Goal: Transaction & Acquisition: Book appointment/travel/reservation

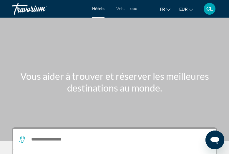
click at [119, 11] on div "Hôtels Vols Voitures Croisières Activités Hôtels Vols Voitures Croisières Activ…" at bounding box center [114, 8] width 45 height 9
click at [120, 9] on span "Vols" at bounding box center [120, 8] width 8 height 5
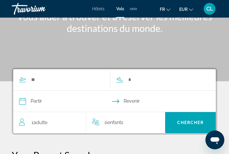
scroll to position [60, 0]
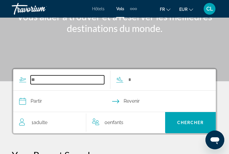
click at [59, 78] on input "Search widget" at bounding box center [67, 80] width 73 height 9
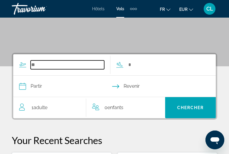
scroll to position [75, 0]
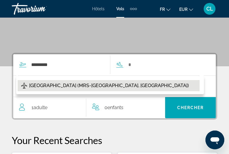
click at [54, 84] on span "[GEOGRAPHIC_DATA] (MRS-[GEOGRAPHIC_DATA], [GEOGRAPHIC_DATA])" at bounding box center [109, 86] width 160 height 8
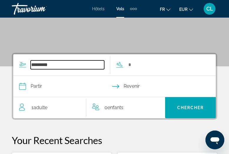
type input "**********"
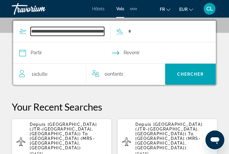
scroll to position [108, 0]
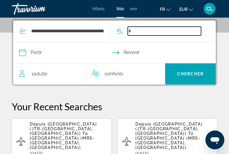
click at [134, 32] on input "Search widget" at bounding box center [164, 31] width 73 height 9
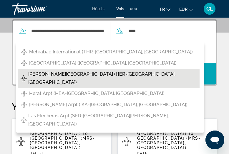
drag, startPoint x: 125, startPoint y: 38, endPoint x: 116, endPoint y: 75, distance: 37.7
click at [116, 75] on span "[PERSON_NAME][GEOGRAPHIC_DATA] (HER-[GEOGRAPHIC_DATA], [GEOGRAPHIC_DATA])" at bounding box center [112, 78] width 168 height 16
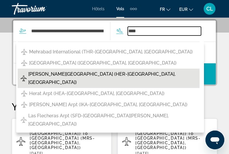
type input "**********"
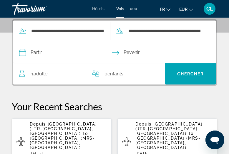
click at [59, 51] on input "Depart date" at bounding box center [67, 53] width 98 height 23
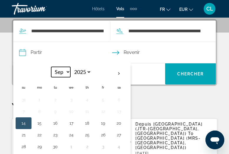
select select "*"
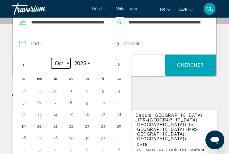
scroll to position [117, 0]
click at [69, 125] on button "22" at bounding box center [70, 126] width 9 height 8
type input "**********"
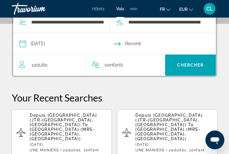
click at [144, 42] on input "Return date" at bounding box center [163, 44] width 98 height 23
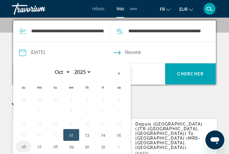
click at [23, 147] on button "26" at bounding box center [23, 147] width 9 height 8
type input "**********"
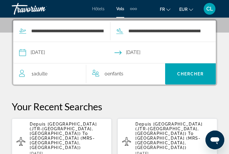
click at [51, 78] on div "1 Adulte Adultes" at bounding box center [52, 74] width 67 height 8
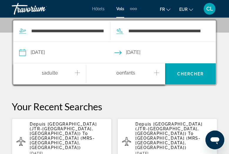
click at [78, 72] on icon "Increment adults" at bounding box center [77, 72] width 5 height 7
click at [152, 71] on div "0 Enfant Enfants" at bounding box center [125, 74] width 67 height 10
click at [156, 73] on icon "Increment children" at bounding box center [156, 72] width 5 height 5
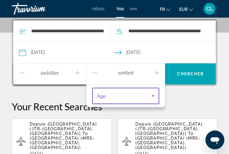
click at [153, 97] on icon "Travelers: 2 adults, 1 child" at bounding box center [152, 96] width 7 height 7
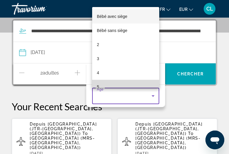
click at [119, 86] on mat-option "5" at bounding box center [125, 87] width 67 height 14
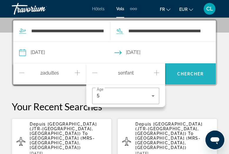
click at [184, 78] on span "Search widget" at bounding box center [190, 74] width 51 height 14
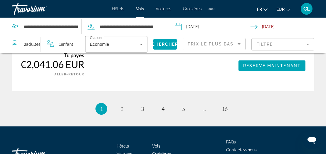
scroll to position [984, 0]
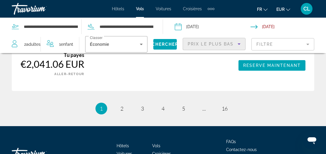
click at [228, 41] on div "Prix ​​le plus bas" at bounding box center [213, 44] width 50 height 7
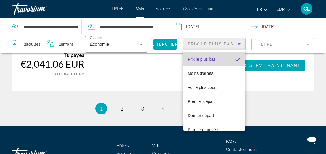
click at [212, 58] on span "Prix ​​le plus bas" at bounding box center [202, 59] width 28 height 5
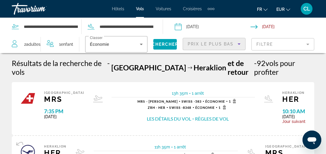
scroll to position [0, 0]
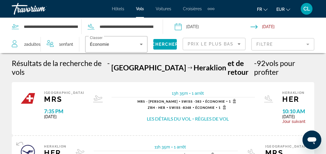
click at [198, 29] on input "Depart date: Oct 22, 2025" at bounding box center [212, 27] width 78 height 19
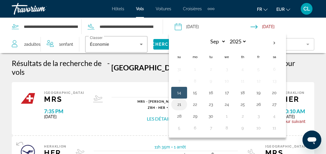
click at [180, 107] on button "21" at bounding box center [179, 104] width 9 height 8
type input "**********"
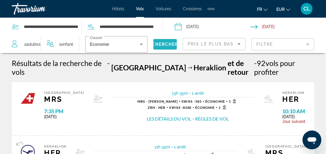
click at [165, 46] on span "Chercher" at bounding box center [165, 44] width 27 height 5
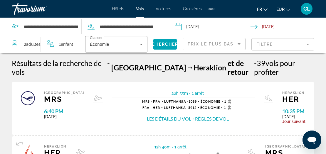
click at [208, 25] on input "**********" at bounding box center [212, 27] width 78 height 19
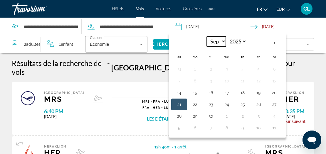
select select "*"
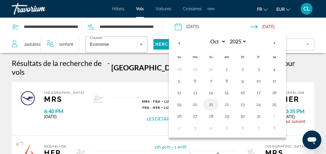
click at [210, 104] on button "21" at bounding box center [210, 104] width 9 height 8
type input "**********"
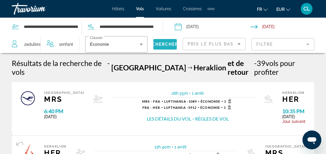
click at [167, 44] on span "Chercher" at bounding box center [165, 44] width 27 height 5
